Goal: Task Accomplishment & Management: Use online tool/utility

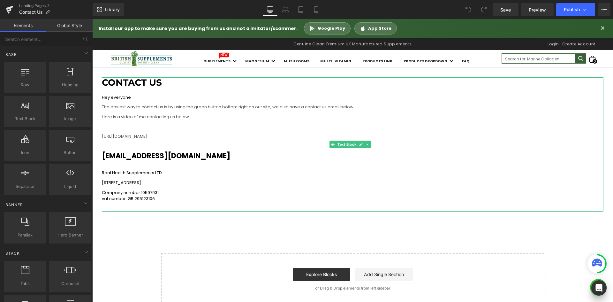
click at [331, 172] on p "Real Health Supplements LTD" at bounding box center [353, 173] width 502 height 6
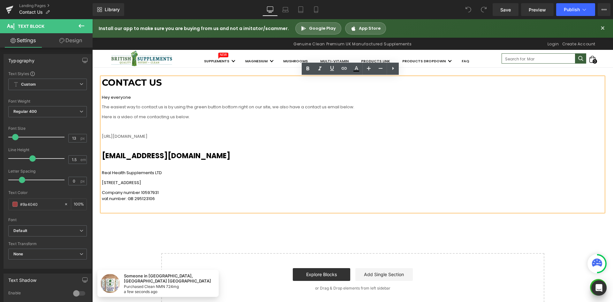
click at [169, 236] on div "CONTACT US Hey everyone The easiest way to contact us is by using the green but…" at bounding box center [352, 187] width 521 height 238
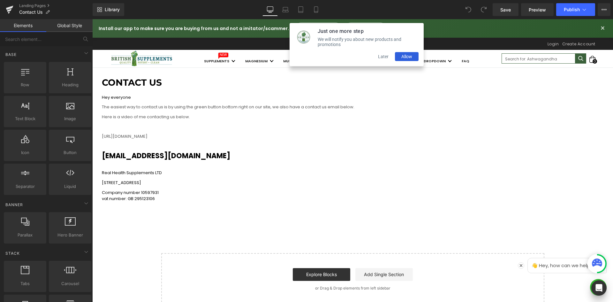
click at [316, 175] on p "Real Health Supplements LTD" at bounding box center [353, 173] width 502 height 6
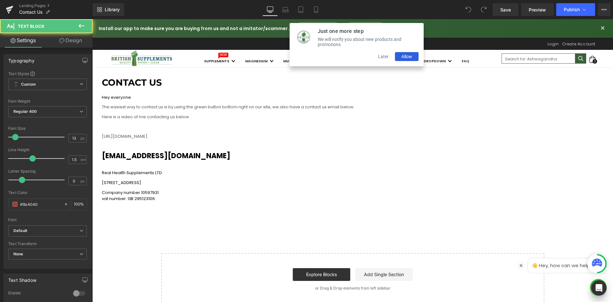
click at [30, 42] on link "Settings" at bounding box center [23, 40] width 46 height 14
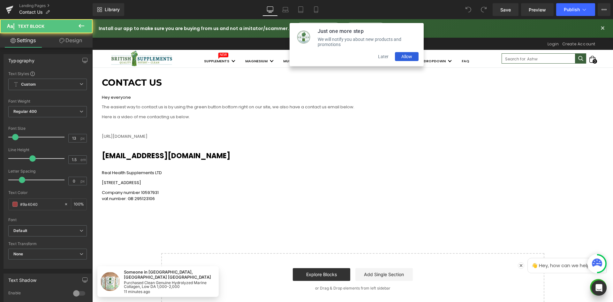
click at [439, 184] on p "[STREET_ADDRESS]" at bounding box center [353, 182] width 502 height 6
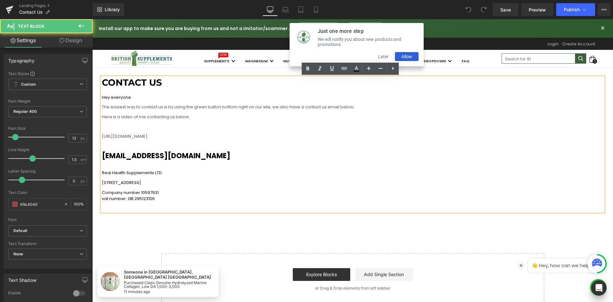
click at [188, 215] on div "CONTACT US Hey everyone The easiest way to contact us is by using the green but…" at bounding box center [352, 187] width 521 height 238
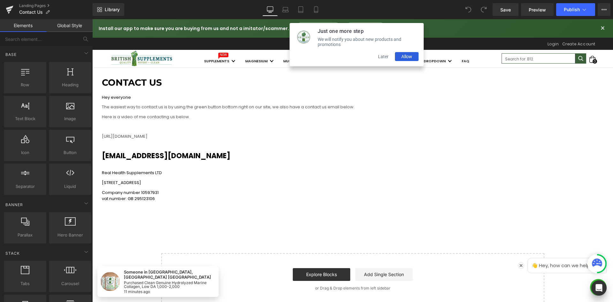
click at [277, 264] on div "Start building your page Explore Blocks Add Single Section or Drag & Drop eleme…" at bounding box center [353, 279] width 382 height 51
click at [32, 39] on input "text" at bounding box center [39, 39] width 79 height 14
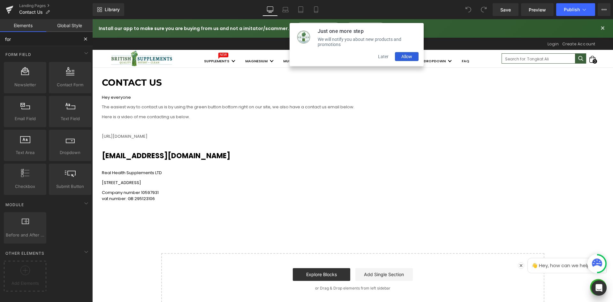
type input "for"
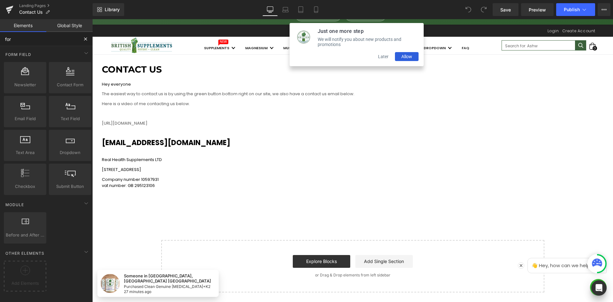
scroll to position [96, 0]
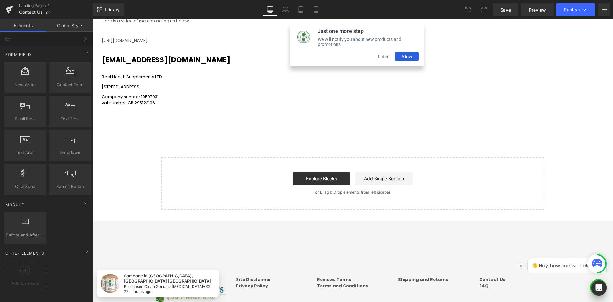
click at [384, 61] on button "Later" at bounding box center [383, 56] width 23 height 9
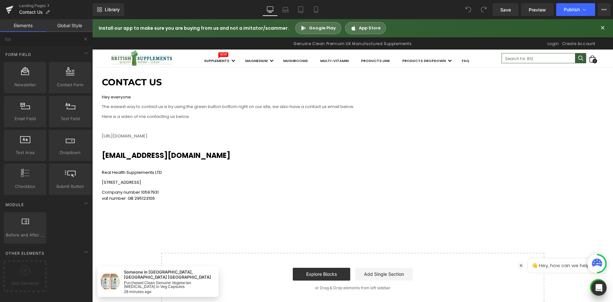
scroll to position [0, 0]
click at [312, 184] on p "[STREET_ADDRESS]" at bounding box center [353, 182] width 502 height 6
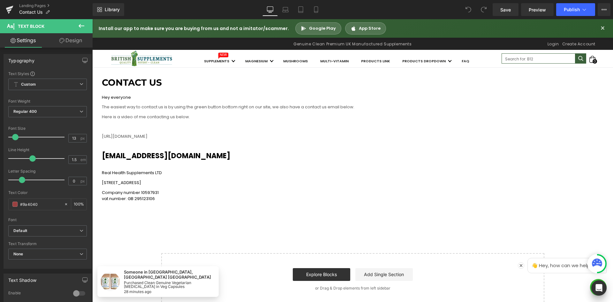
click at [147, 237] on div "CONTACT US Hey everyone The easiest way to contact us is by using the green but…" at bounding box center [352, 187] width 521 height 238
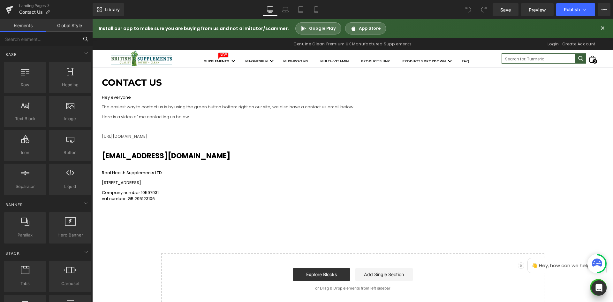
click at [33, 42] on input "text" at bounding box center [39, 39] width 79 height 14
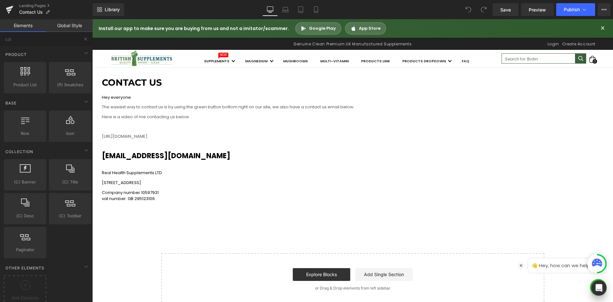
click at [73, 29] on link "Global Style" at bounding box center [69, 25] width 46 height 13
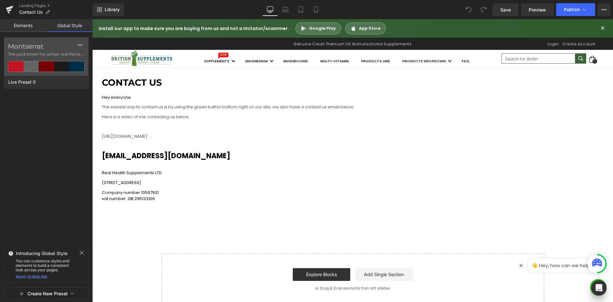
click at [11, 28] on link "Elements" at bounding box center [23, 25] width 46 height 13
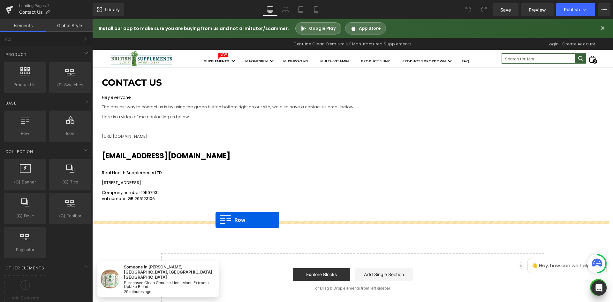
drag, startPoint x: 118, startPoint y: 145, endPoint x: 217, endPoint y: 219, distance: 123.2
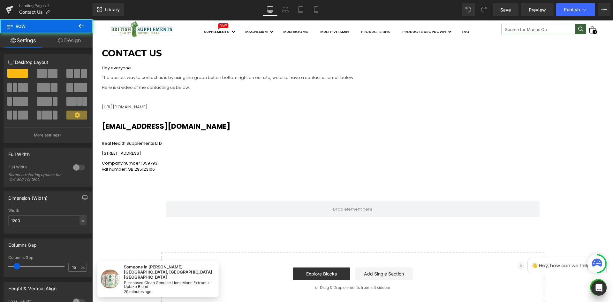
scroll to position [64, 0]
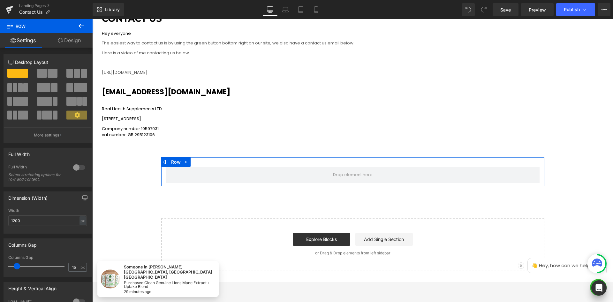
click at [44, 70] on span at bounding box center [42, 73] width 10 height 9
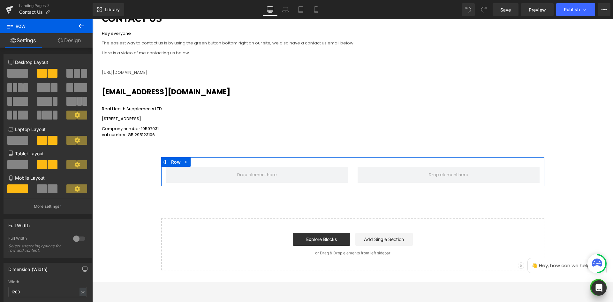
click at [79, 238] on div at bounding box center [79, 238] width 15 height 10
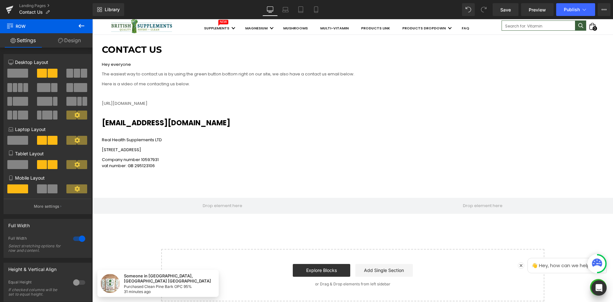
scroll to position [32, 0]
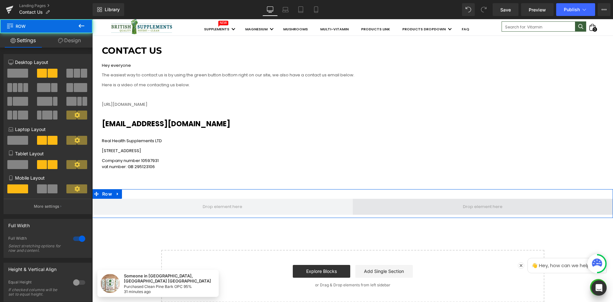
click at [442, 204] on span at bounding box center [483, 207] width 261 height 16
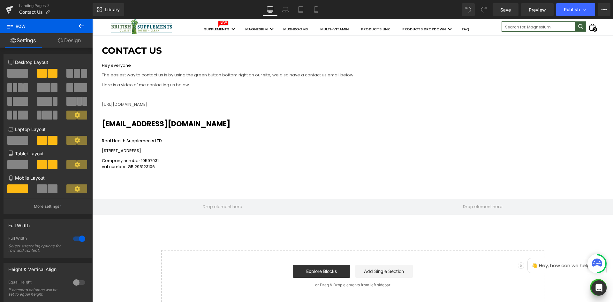
click at [75, 23] on button at bounding box center [81, 26] width 22 height 14
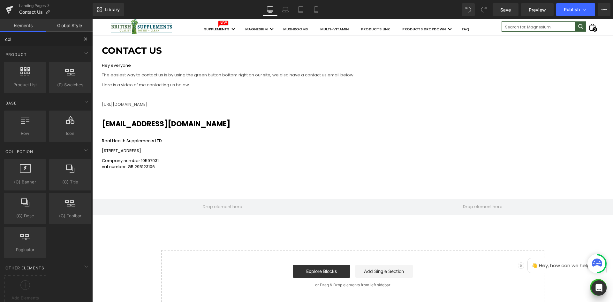
click at [41, 43] on input "col" at bounding box center [39, 39] width 79 height 14
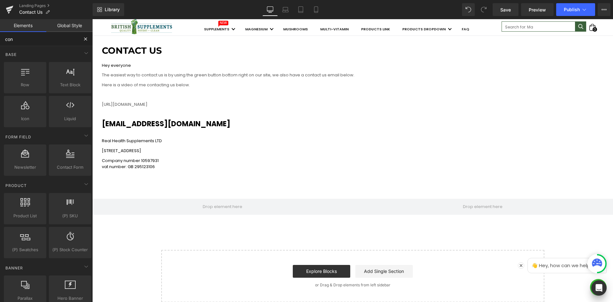
type input "cont"
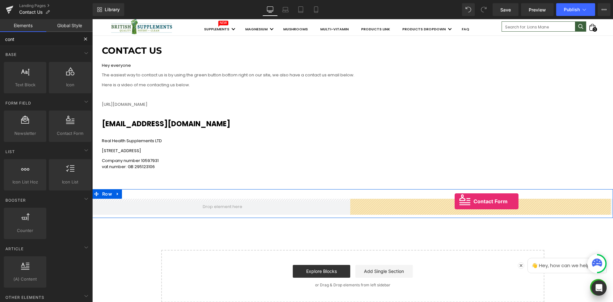
drag, startPoint x: 159, startPoint y: 147, endPoint x: 461, endPoint y: 197, distance: 305.9
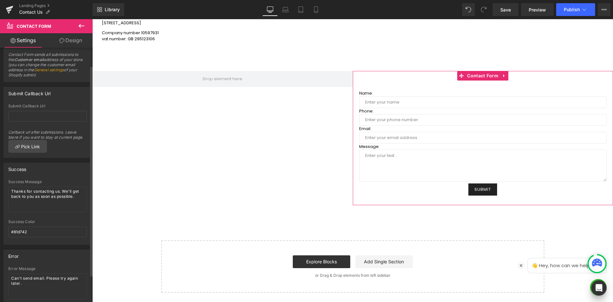
scroll to position [0, 0]
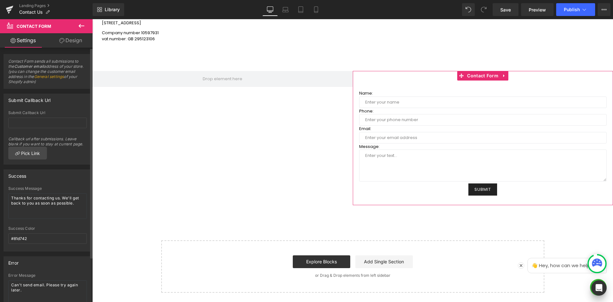
click at [56, 76] on link "General settings" at bounding box center [49, 76] width 30 height 5
click at [519, 263] on icon at bounding box center [521, 265] width 4 height 4
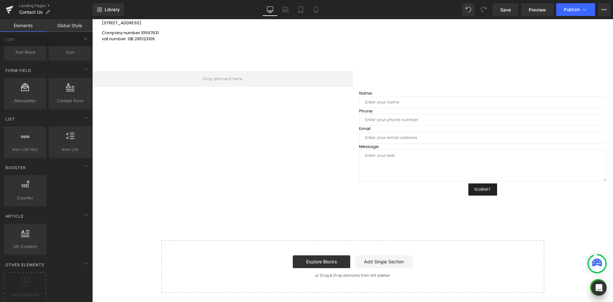
scroll to position [39, 0]
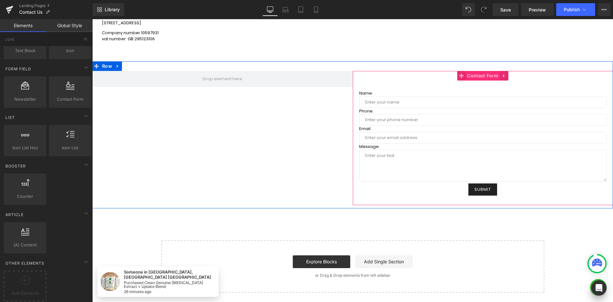
click at [477, 78] on span "Contact Form" at bounding box center [483, 76] width 34 height 10
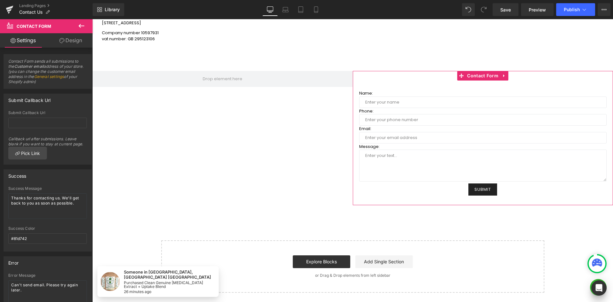
click at [84, 40] on link "Design" at bounding box center [71, 40] width 46 height 14
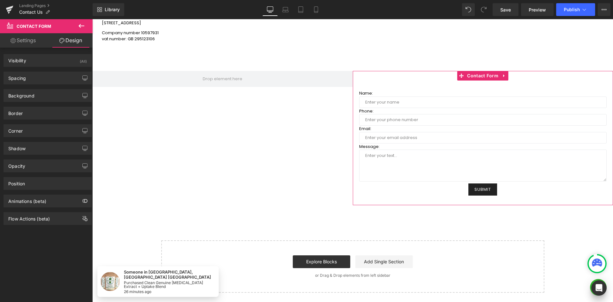
click at [36, 40] on link "Settings" at bounding box center [23, 40] width 46 height 14
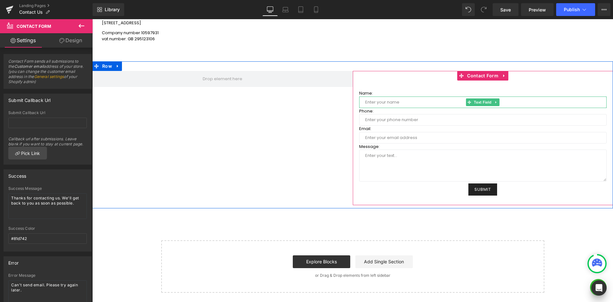
click at [425, 103] on input "text" at bounding box center [483, 101] width 248 height 11
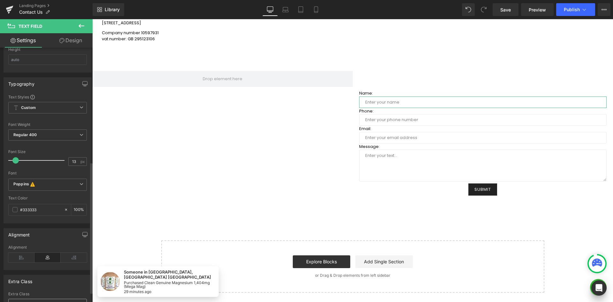
scroll to position [176, 0]
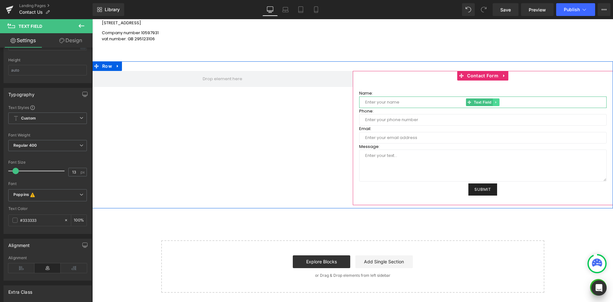
click at [496, 103] on icon at bounding box center [496, 102] width 1 height 2
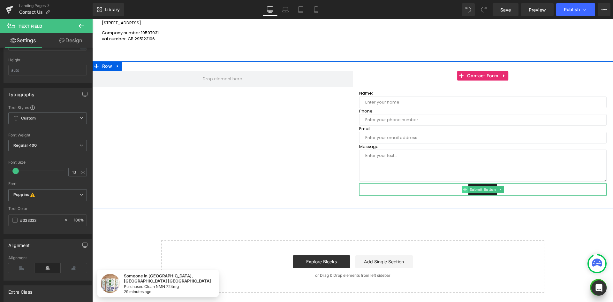
click at [463, 190] on icon at bounding box center [465, 189] width 4 height 4
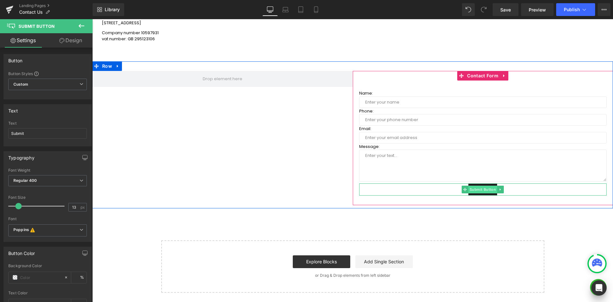
click at [469, 188] on span "Submit Button" at bounding box center [483, 190] width 29 height 8
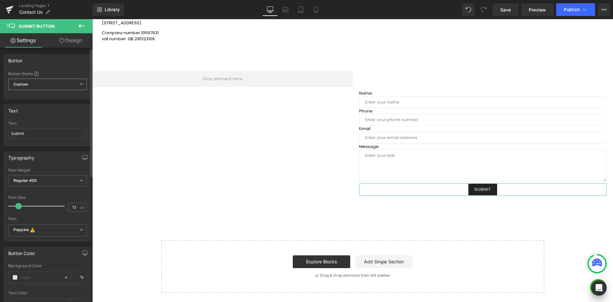
click at [79, 87] on span "Custom Setup Global Style" at bounding box center [47, 84] width 79 height 11
click at [79, 87] on span "Custom Setup Global Style" at bounding box center [46, 84] width 76 height 11
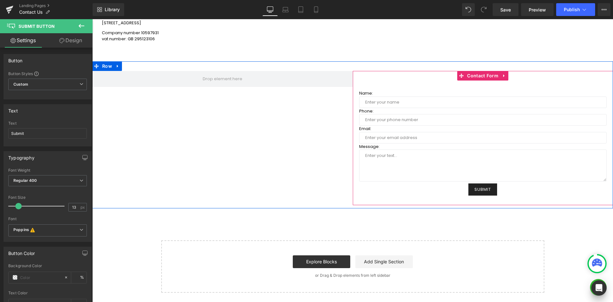
click at [443, 87] on div "Name: Text Block Text Field Phone: Text Block Text Field Email: Text Block Emai…" at bounding box center [483, 138] width 261 height 134
